Goal: Task Accomplishment & Management: Complete application form

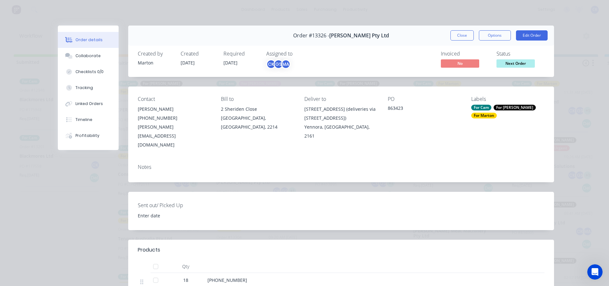
drag, startPoint x: 464, startPoint y: 33, endPoint x: 456, endPoint y: 40, distance: 11.1
click at [463, 33] on button "Close" at bounding box center [461, 35] width 23 height 10
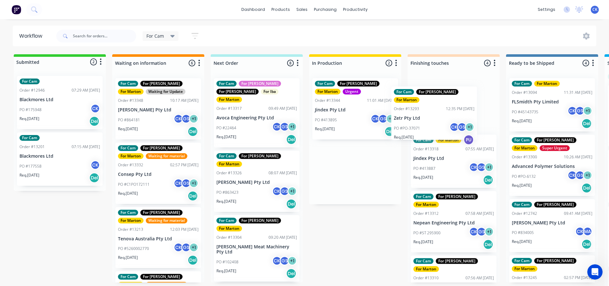
drag, startPoint x: 350, startPoint y: 104, endPoint x: 433, endPoint y: 115, distance: 84.0
click at [433, 115] on div "Submitted 2 Status colour #32CD32 hex #32CD32 Save Cancel Summaries Total order…" at bounding box center [435, 171] width 880 height 235
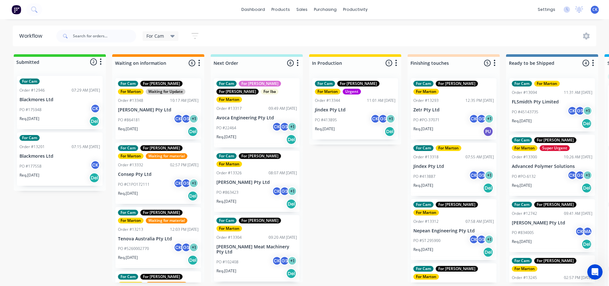
click at [443, 171] on div "PO #413887 CK GS + 1" at bounding box center [453, 177] width 81 height 12
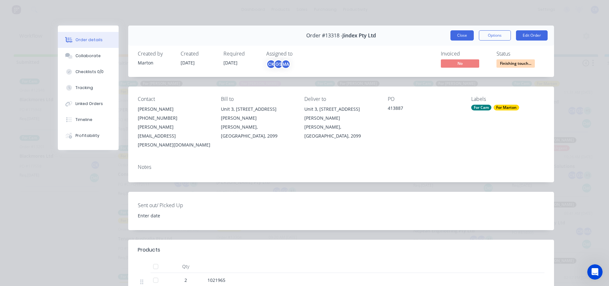
click at [468, 40] on button "Close" at bounding box center [461, 35] width 23 height 10
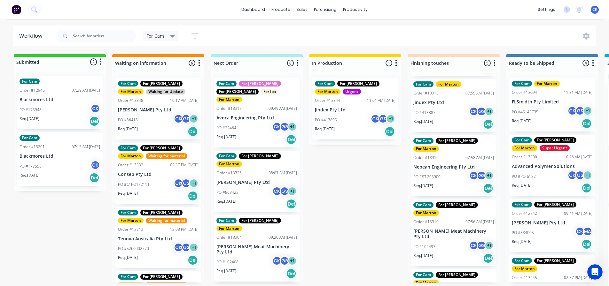
scroll to position [75, 0]
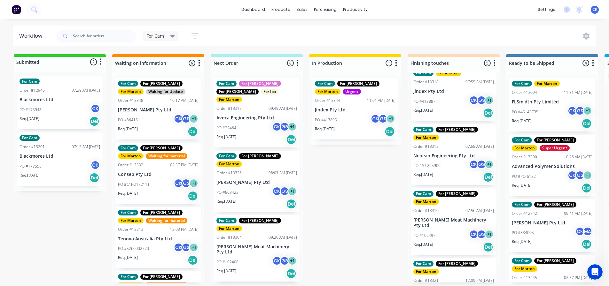
click at [254, 125] on div "PO #22464 CK GS + 1" at bounding box center [256, 128] width 81 height 12
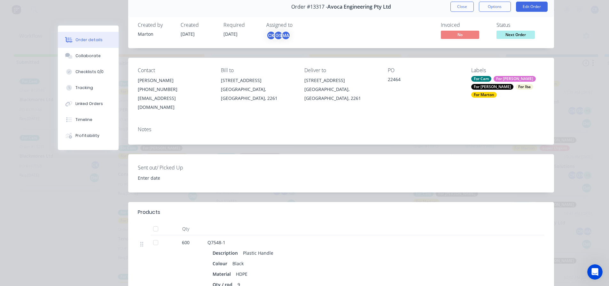
scroll to position [0, 0]
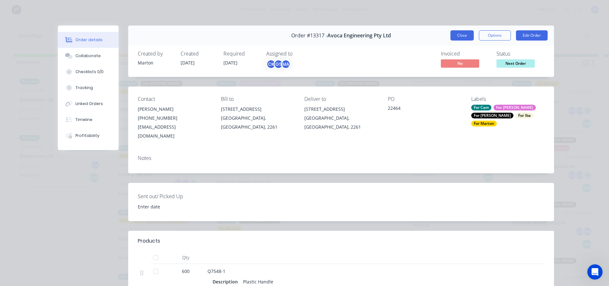
click at [461, 38] on button "Close" at bounding box center [461, 35] width 23 height 10
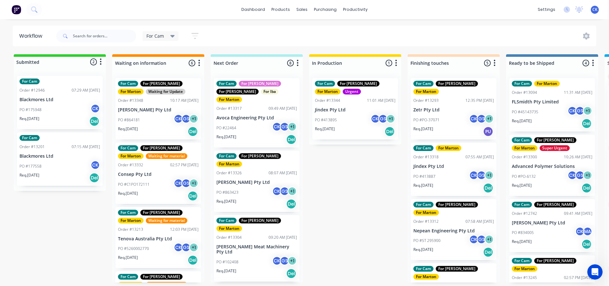
click at [442, 114] on div "PO #PO-37071 CK GS + 1" at bounding box center [453, 120] width 81 height 12
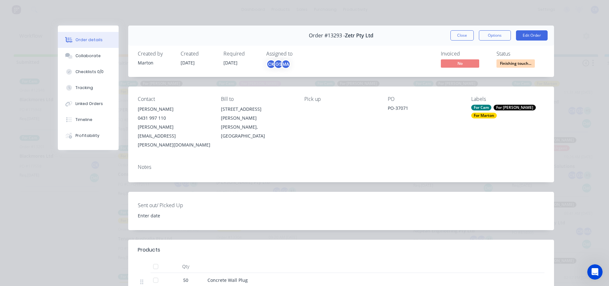
drag, startPoint x: 461, startPoint y: 39, endPoint x: 445, endPoint y: 44, distance: 17.3
click at [461, 39] on button "Close" at bounding box center [461, 35] width 23 height 10
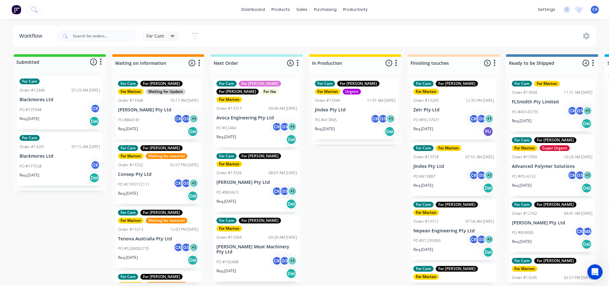
click at [248, 115] on p "Avoca Engineering Pty Ltd" at bounding box center [256, 117] width 81 height 5
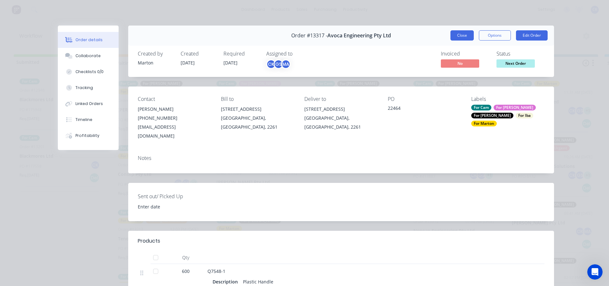
click at [454, 38] on button "Close" at bounding box center [461, 35] width 23 height 10
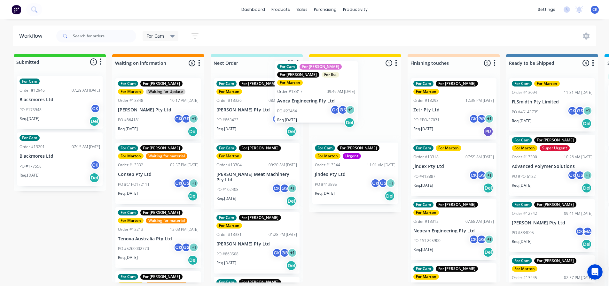
drag, startPoint x: 252, startPoint y: 129, endPoint x: 316, endPoint y: 110, distance: 67.5
click at [316, 110] on div "Submitted 2 Status colour #32CD32 hex #32CD32 Save Cancel Summaries Total order…" at bounding box center [435, 171] width 880 height 235
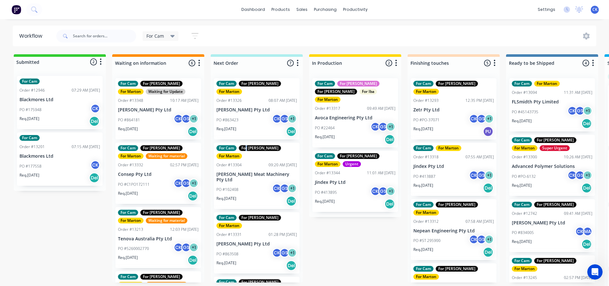
click at [248, 133] on div "For Cam For [PERSON_NAME] For [PERSON_NAME] Order #13326 08:07 AM [DATE] [PERSO…" at bounding box center [257, 178] width 92 height 210
click at [261, 126] on div "Req. [DATE] Del" at bounding box center [256, 131] width 81 height 11
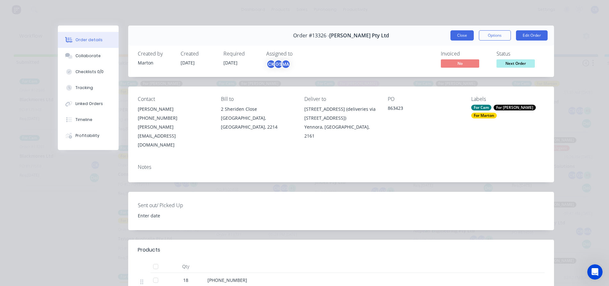
click at [466, 37] on button "Close" at bounding box center [461, 35] width 23 height 10
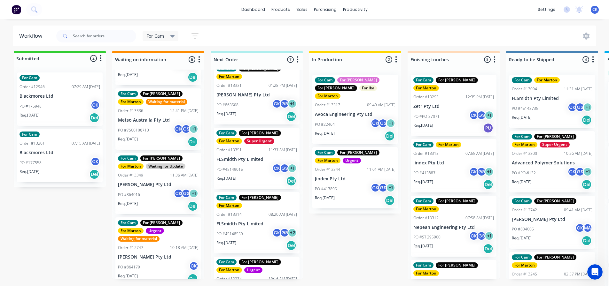
scroll to position [160, 0]
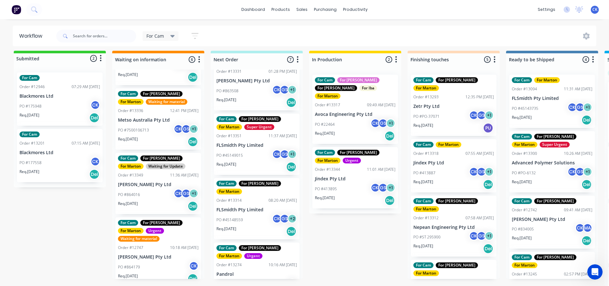
click at [258, 150] on div "PO #45149015 CK GS + 1" at bounding box center [256, 156] width 81 height 12
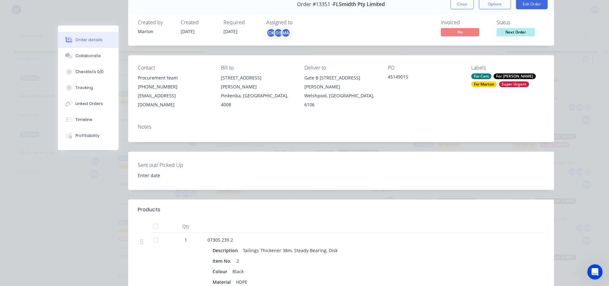
scroll to position [0, 0]
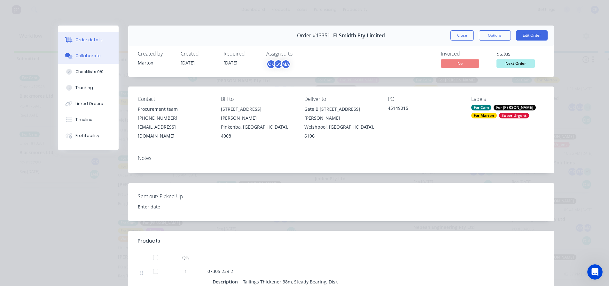
click at [97, 54] on button "Collaborate" at bounding box center [88, 56] width 61 height 16
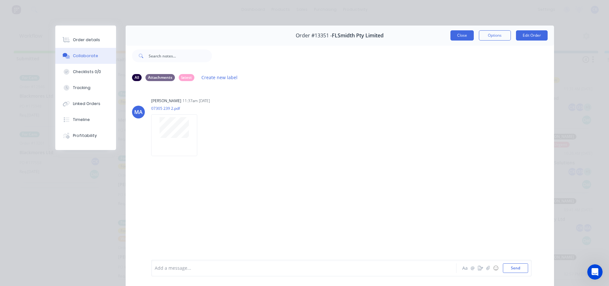
click at [455, 38] on button "Close" at bounding box center [461, 35] width 23 height 10
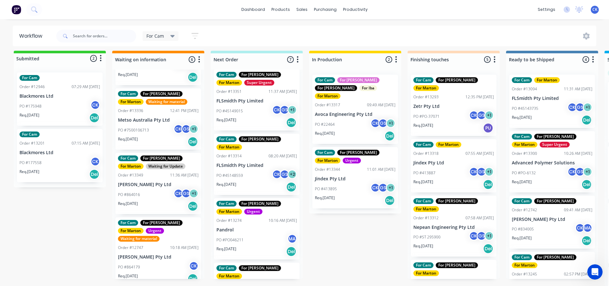
scroll to position [8, 0]
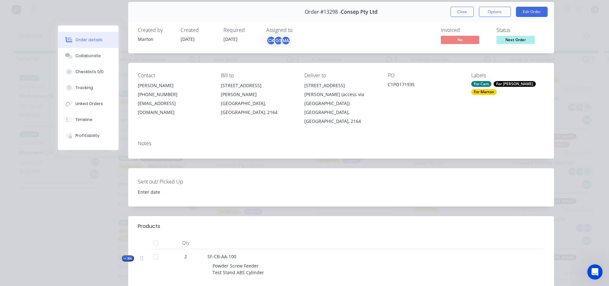
scroll to position [0, 0]
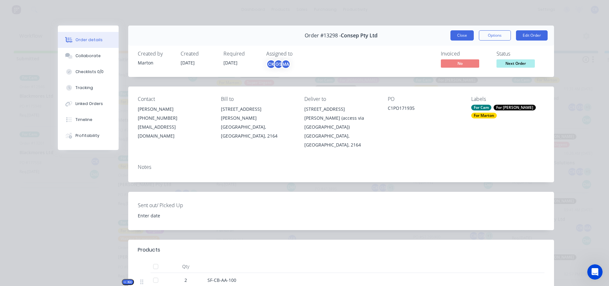
click at [458, 38] on button "Close" at bounding box center [461, 35] width 23 height 10
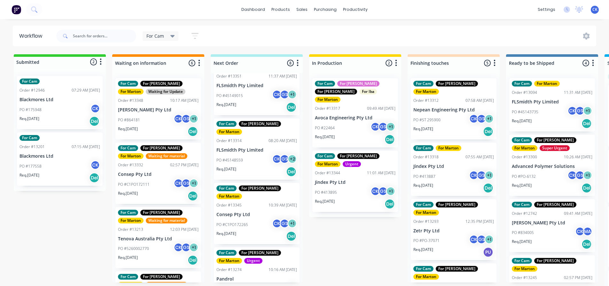
scroll to position [260, 0]
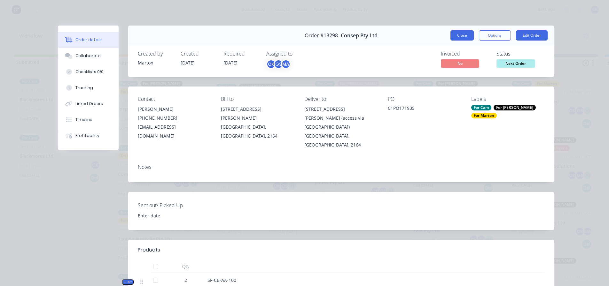
click at [455, 33] on button "Close" at bounding box center [461, 35] width 23 height 10
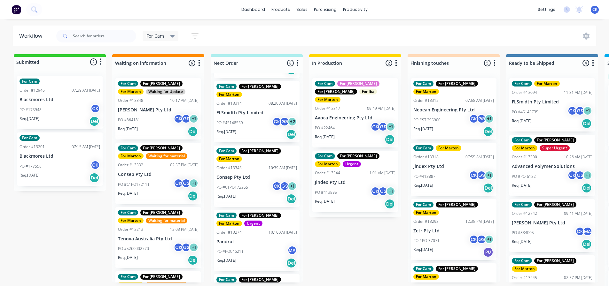
click at [267, 181] on div "PO #C1PO172265 CK GS + 1" at bounding box center [256, 187] width 81 height 12
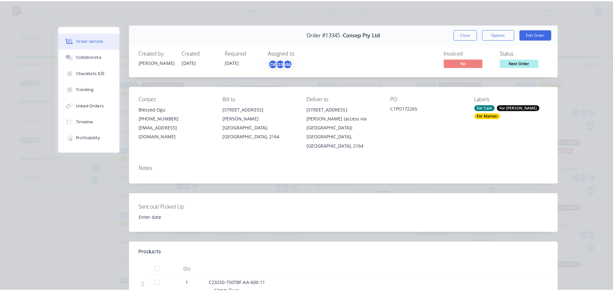
scroll to position [0, 0]
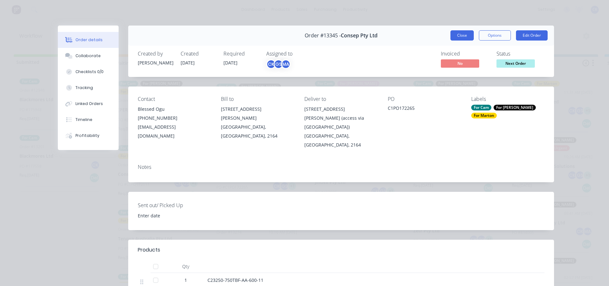
click at [462, 35] on button "Close" at bounding box center [461, 35] width 23 height 10
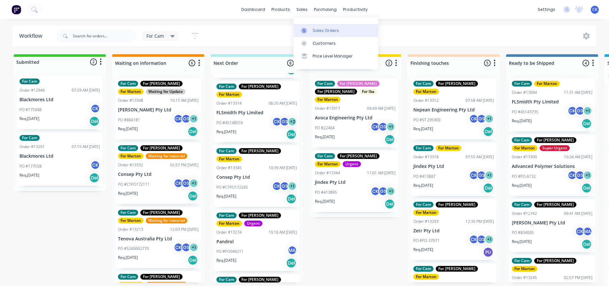
click at [309, 28] on div at bounding box center [306, 31] width 10 height 6
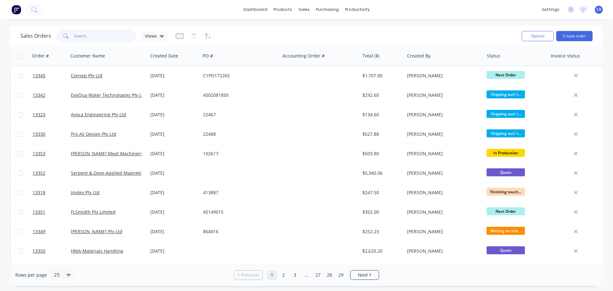
click at [83, 33] on input "text" at bounding box center [105, 36] width 62 height 13
type input "kinder"
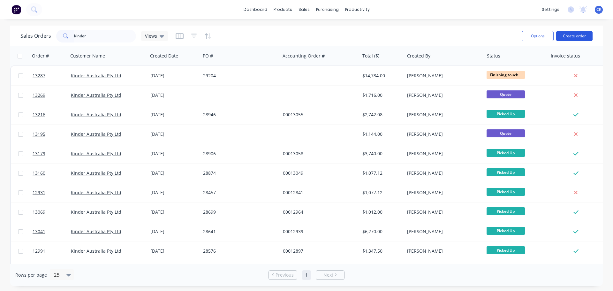
click at [573, 39] on button "Create order" at bounding box center [575, 36] width 36 height 10
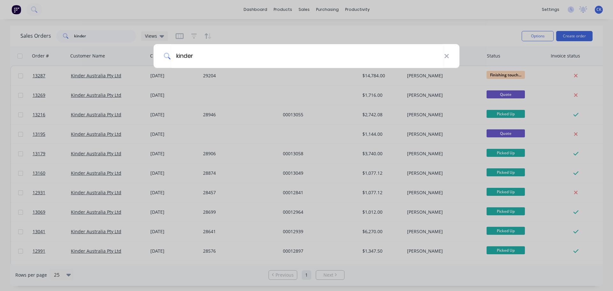
type input "kinder"
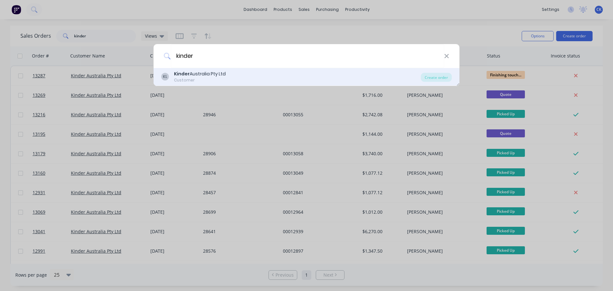
click at [245, 75] on div "KL Kinder Australia Pty Ltd Customer" at bounding box center [291, 77] width 260 height 12
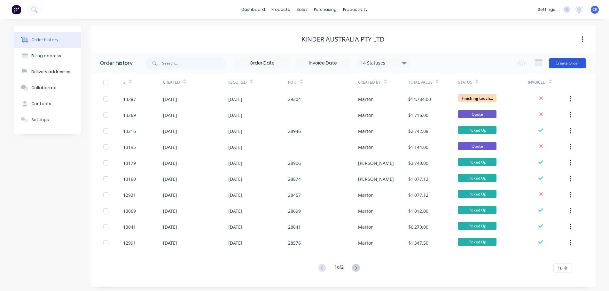
click at [563, 62] on button "Create Order" at bounding box center [567, 63] width 37 height 10
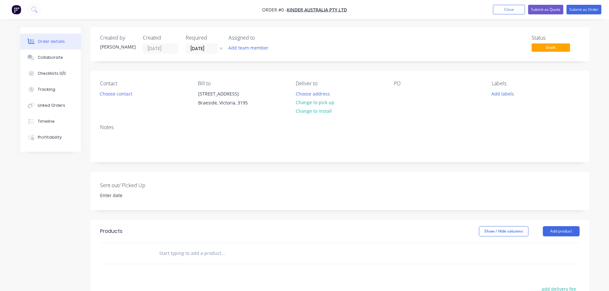
click at [172, 254] on input "text" at bounding box center [223, 253] width 128 height 13
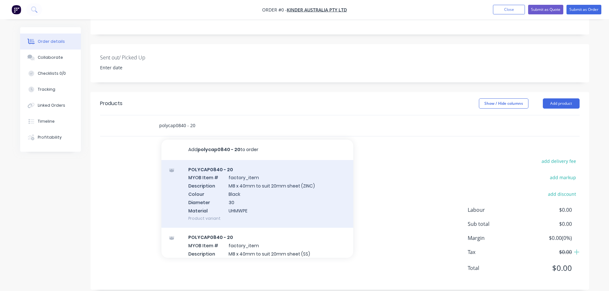
type input "polycap0840 - 20"
drag, startPoint x: 276, startPoint y: 187, endPoint x: 253, endPoint y: 196, distance: 24.7
click at [253, 196] on div "POLYCAP0840 - 20 MYOB Item # factory_item Description M8 x 40mm to suit 20mm sh…" at bounding box center [257, 194] width 192 height 68
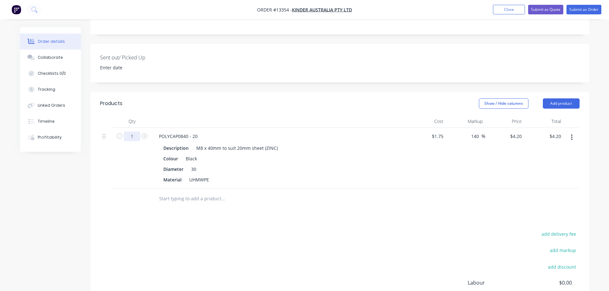
click at [135, 135] on input "1" at bounding box center [132, 137] width 17 height 10
type input "140"
type input "$588.00"
click at [201, 246] on div "add delivery fee add markup add discount Labour $0.00 Sub total $588.00 Margin …" at bounding box center [339, 291] width 479 height 123
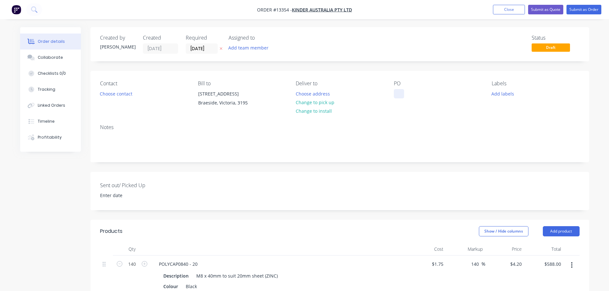
click at [397, 91] on div at bounding box center [399, 93] width 10 height 9
click at [267, 53] on div "Add team member" at bounding box center [260, 48] width 64 height 10
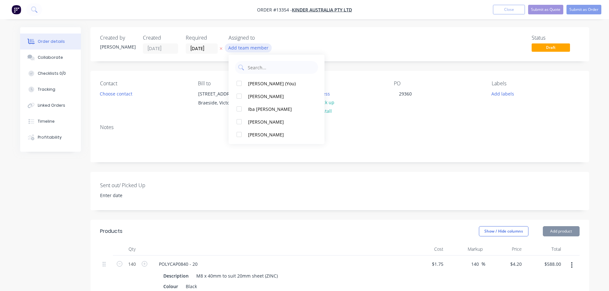
click at [265, 51] on button "Add team member" at bounding box center [248, 47] width 47 height 9
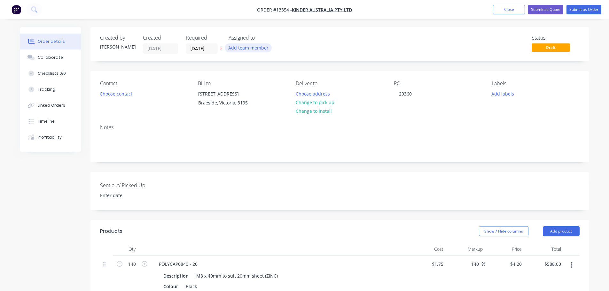
click at [261, 50] on button "Add team member" at bounding box center [248, 47] width 47 height 9
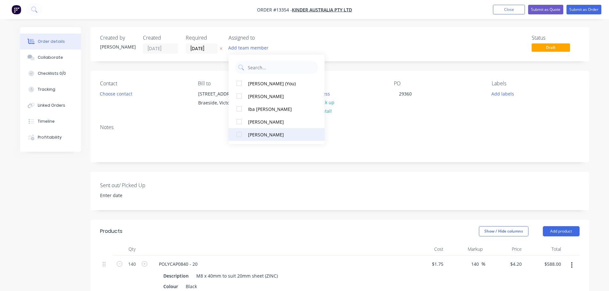
click at [261, 130] on button "[PERSON_NAME]" at bounding box center [276, 134] width 96 height 13
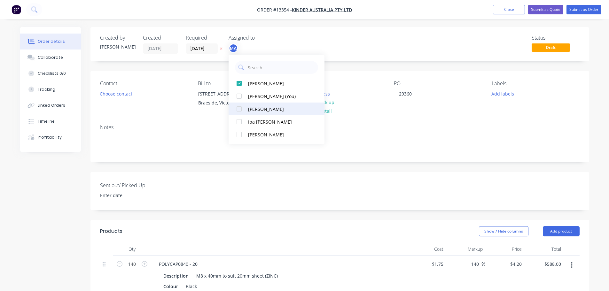
click at [258, 107] on div "[PERSON_NAME]" at bounding box center [280, 109] width 64 height 7
click at [123, 95] on button "Choose contact" at bounding box center [115, 93] width 39 height 9
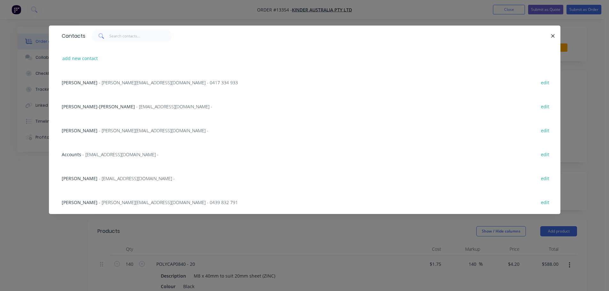
click at [99, 129] on span "- bernies@kinder.com.au -" at bounding box center [154, 130] width 110 height 6
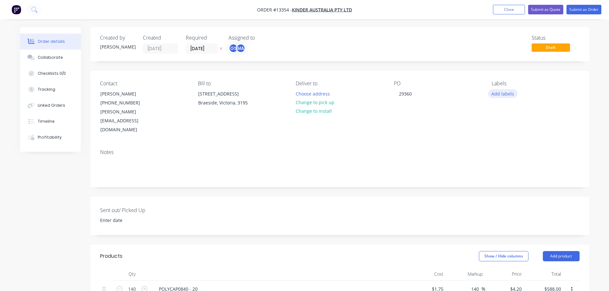
click at [504, 93] on button "Add labels" at bounding box center [502, 93] width 29 height 9
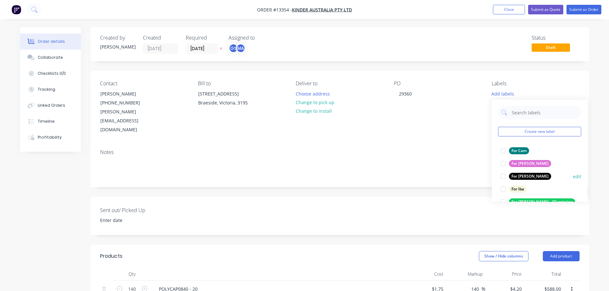
click at [503, 175] on div at bounding box center [503, 176] width 13 height 13
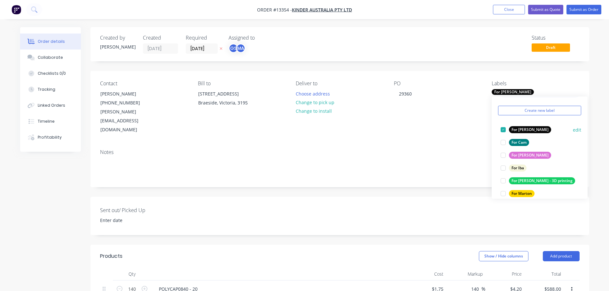
scroll to position [32, 0]
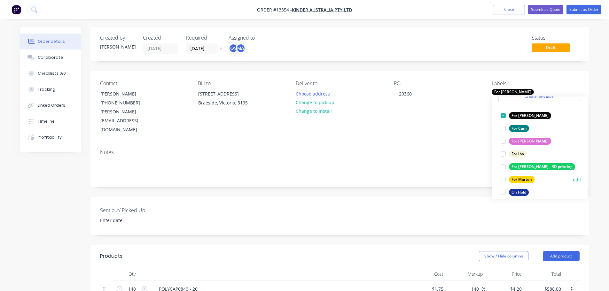
click at [502, 177] on div at bounding box center [503, 179] width 13 height 13
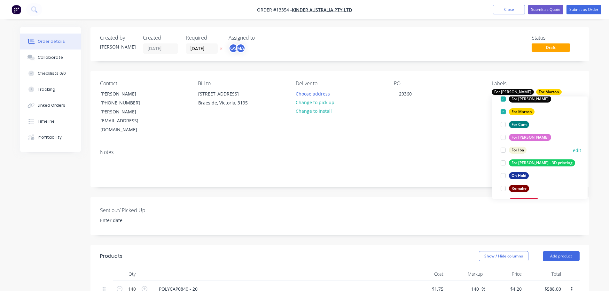
scroll to position [64, 0]
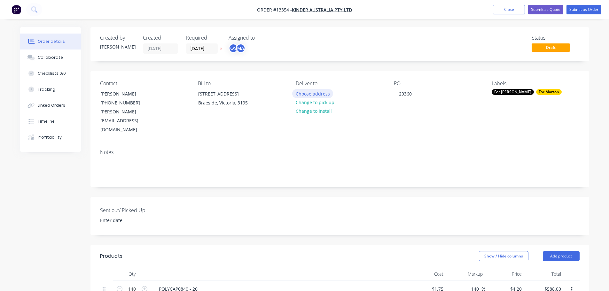
click at [313, 92] on button "Choose address" at bounding box center [312, 93] width 41 height 9
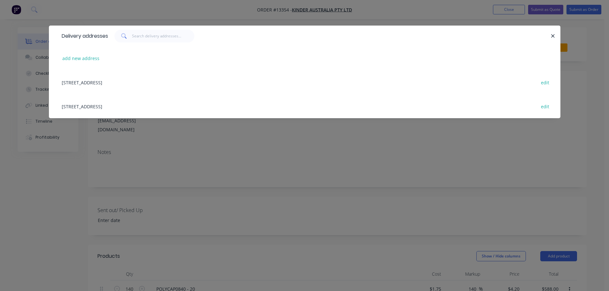
click at [164, 86] on div "26 Canterbury Road , Braeside, Victoria, Australia, 3195 edit" at bounding box center [304, 82] width 492 height 24
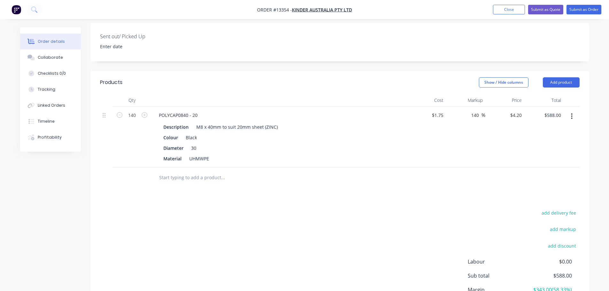
scroll to position [216, 0]
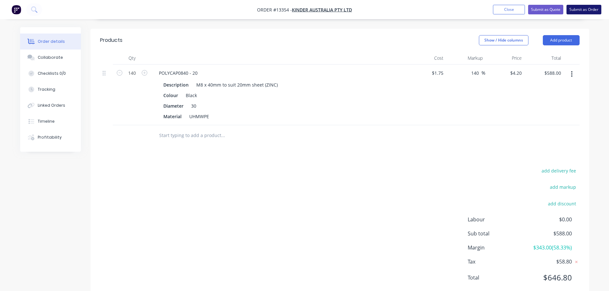
click at [584, 11] on button "Submit as Order" at bounding box center [583, 10] width 35 height 10
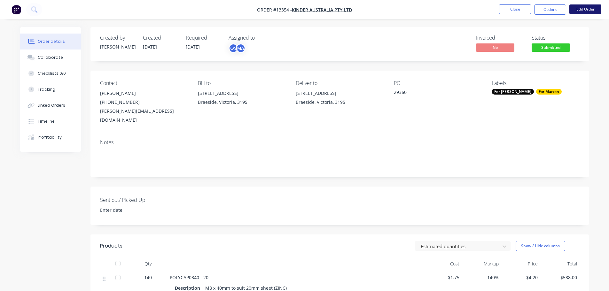
click at [592, 8] on button "Edit Order" at bounding box center [585, 9] width 32 height 10
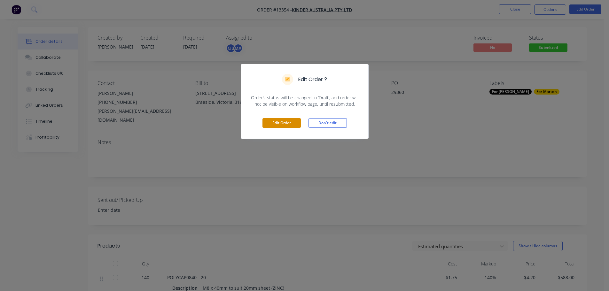
click at [297, 122] on button "Edit Order" at bounding box center [281, 123] width 38 height 10
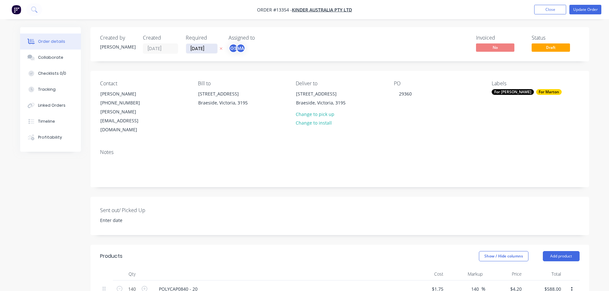
click at [208, 50] on input "[DATE]" at bounding box center [201, 49] width 31 height 10
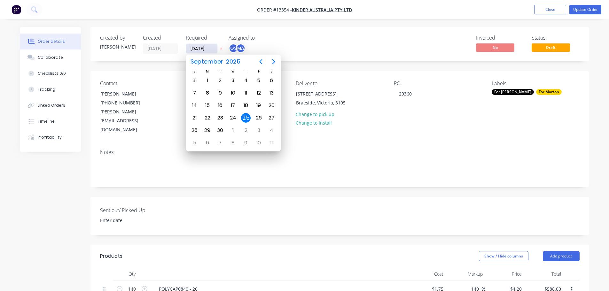
click at [208, 50] on input "[DATE]" at bounding box center [201, 49] width 31 height 10
click at [245, 143] on div "9" at bounding box center [246, 143] width 10 height 10
type input "[DATE]"
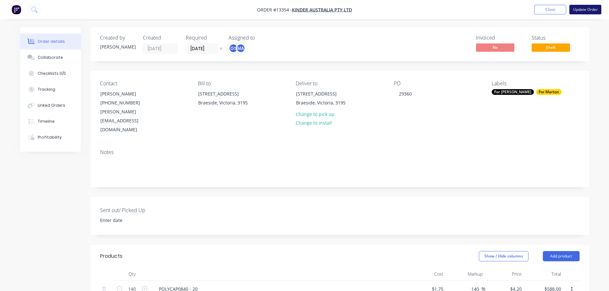
click at [578, 6] on button "Update Order" at bounding box center [585, 10] width 32 height 10
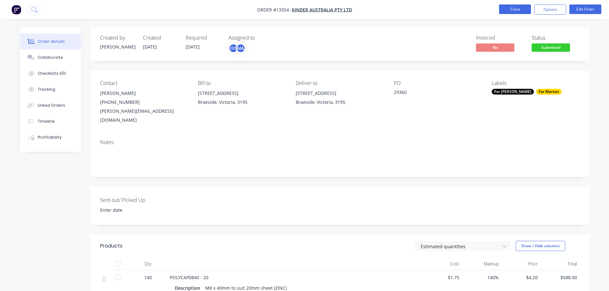
click at [527, 7] on button "Close" at bounding box center [515, 9] width 32 height 10
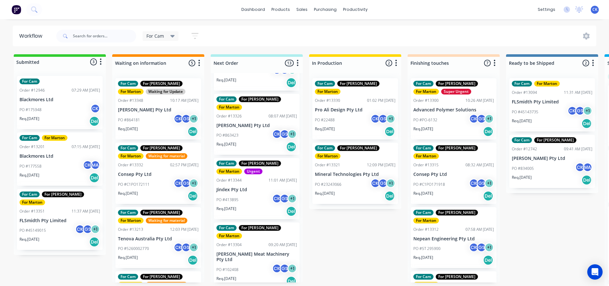
scroll to position [128, 0]
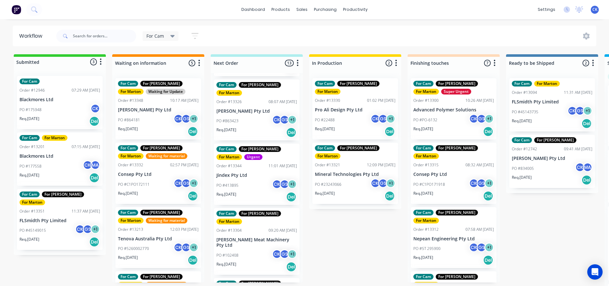
click at [258, 180] on div "PO #413895 CK GS + 1" at bounding box center [256, 186] width 81 height 12
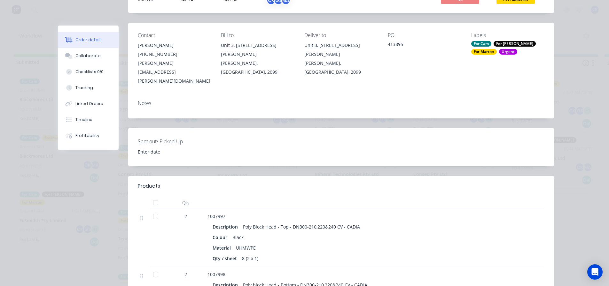
scroll to position [0, 0]
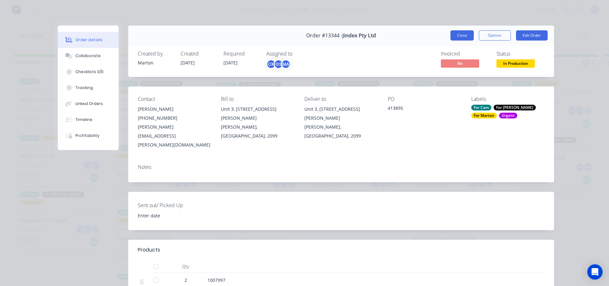
click at [457, 32] on button "Close" at bounding box center [461, 35] width 23 height 10
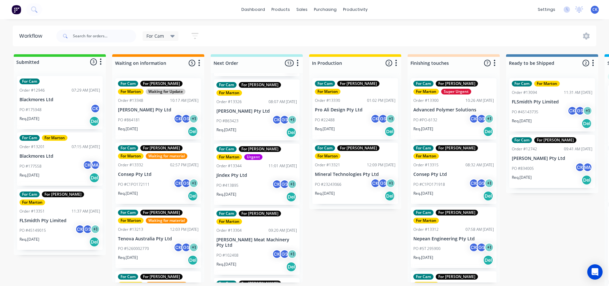
click at [346, 203] on div "Submitted 3 Status colour #32CD32 hex #32CD32 Save Cancel Summaries Total order…" at bounding box center [435, 171] width 880 height 235
click at [254, 192] on div "Req. [DATE] Del" at bounding box center [256, 197] width 81 height 11
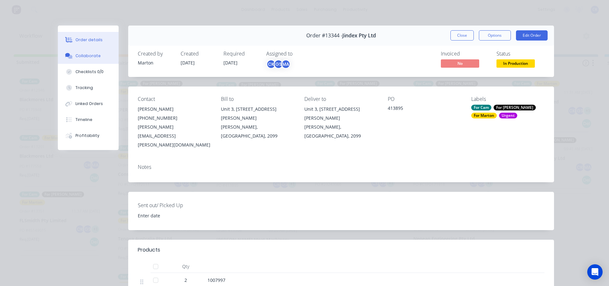
click at [81, 56] on div "Collaborate" at bounding box center [87, 56] width 25 height 6
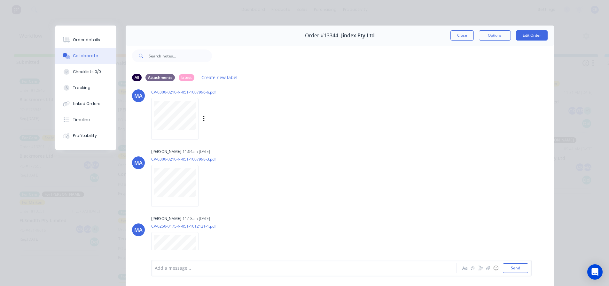
scroll to position [32, 0]
